Goal: Transaction & Acquisition: Purchase product/service

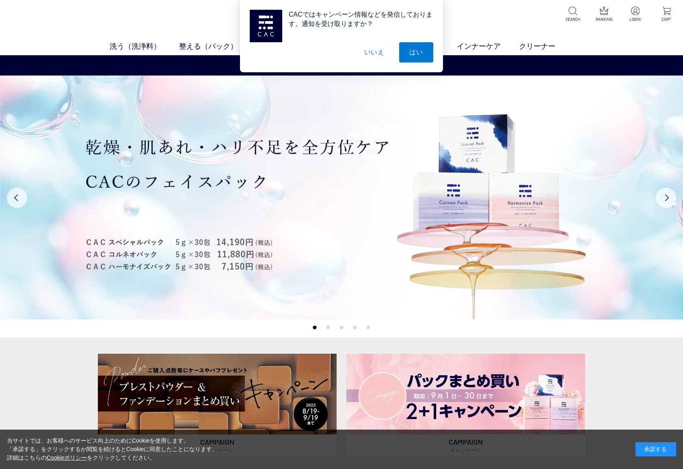
click at [130, 44] on div "CACではキャンペーン情報などを発信しております。通知を受け取りますか？ はい いいえ" at bounding box center [341, 36] width 683 height 72
click at [377, 57] on button "いいえ" at bounding box center [374, 52] width 41 height 20
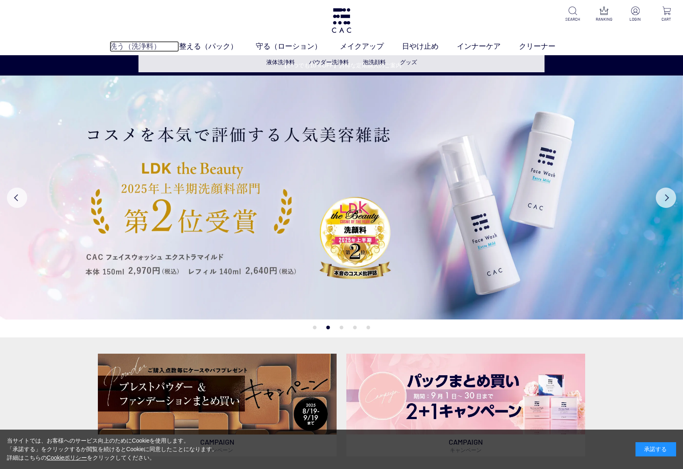
click at [127, 47] on link "洗う（洗浄料）" at bounding box center [144, 46] width 69 height 11
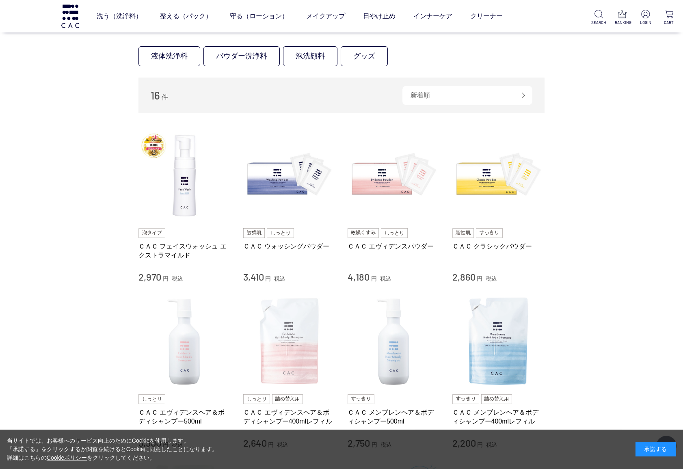
scroll to position [234, 0]
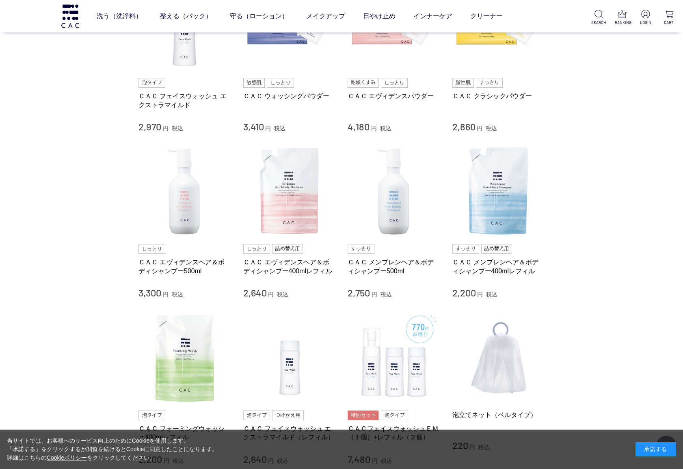
click at [629, 327] on div "買い物かご 買い物かご内の商品 買い物かごは空です... カテゴリから探す 商品一覧 スキンケア 洗う（洗浄料） 液体洗浄料 パウダー洗浄料 泡洗顔料 グッズ…" at bounding box center [341, 237] width 683 height 907
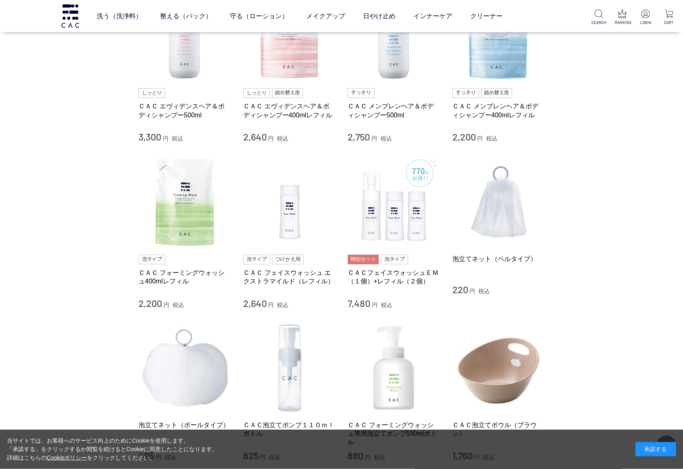
scroll to position [409, 0]
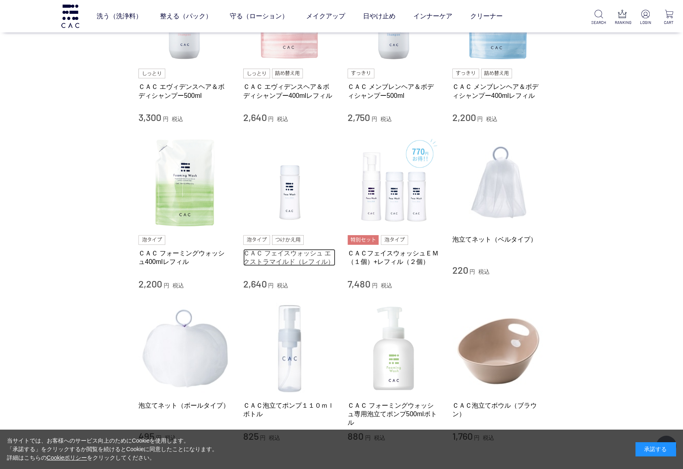
click at [264, 252] on link "ＣＡＣ フェイスウォッシュ エクストラマイルド（レフィル）" at bounding box center [289, 257] width 93 height 17
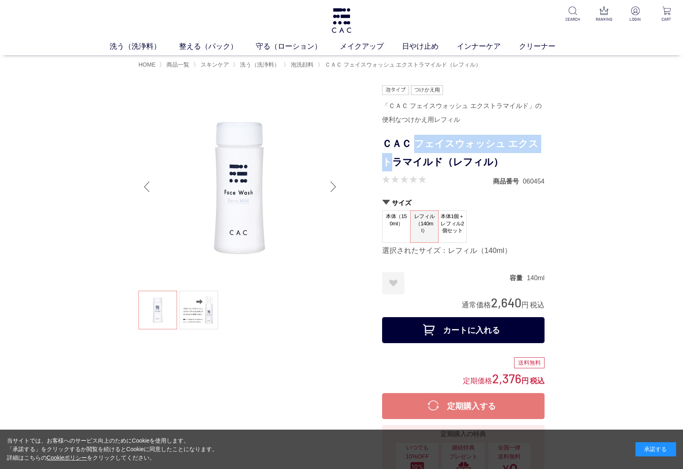
drag, startPoint x: 414, startPoint y: 143, endPoint x: 540, endPoint y: 145, distance: 125.5
click at [542, 147] on h1 "ＣＡＣ フェイスウォッシュ エクストラマイルド（レフィル）" at bounding box center [463, 153] width 162 height 37
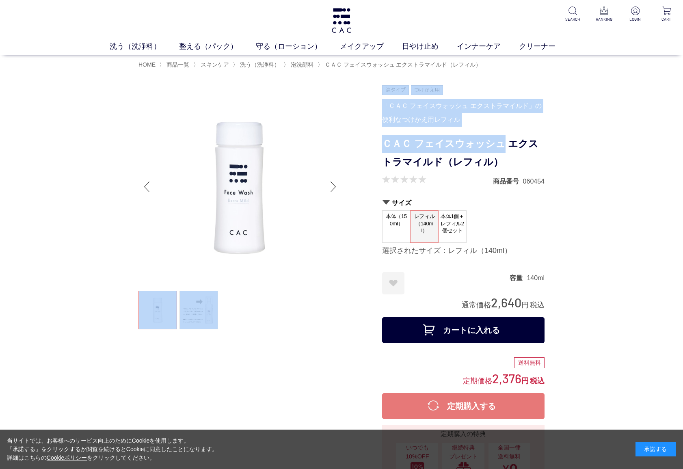
drag, startPoint x: 379, startPoint y: 143, endPoint x: 501, endPoint y: 145, distance: 121.9
copy div "「ＣＡＣ フェイスウォッシュ エクストラマイルド」の便利なつけかえ用レフィル ＣＡＣ フェイスウォッシュ"
click at [408, 122] on div "「ＣＡＣ フェイスウォッシュ エクストラマイルド」の便利なつけかえ用レフィル" at bounding box center [463, 113] width 162 height 28
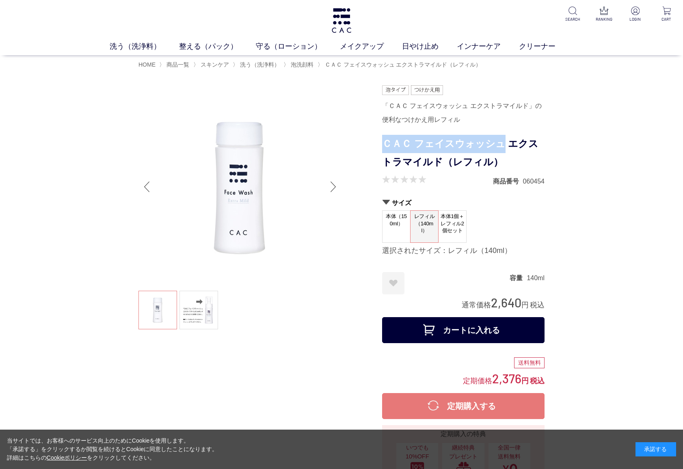
drag, startPoint x: 383, startPoint y: 143, endPoint x: 502, endPoint y: 142, distance: 118.6
click at [502, 142] on h1 "ＣＡＣ フェイスウォッシュ エクストラマイルド（レフィル）" at bounding box center [463, 153] width 162 height 37
copy h1 "ＣＡＣ フェイスウォッシュ"
click at [329, 315] on ul at bounding box center [240, 311] width 203 height 41
